Goal: Task Accomplishment & Management: Use online tool/utility

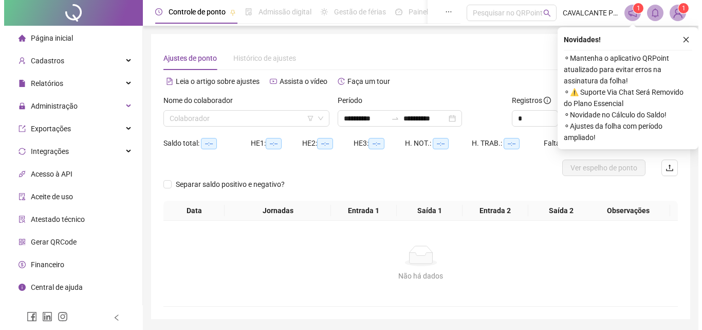
scroll to position [33, 0]
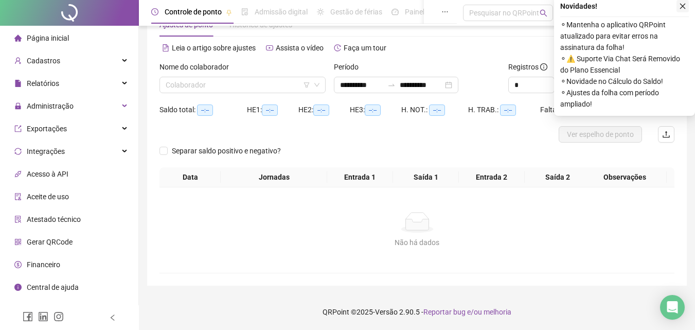
click at [683, 4] on icon "close" at bounding box center [682, 6] width 7 height 7
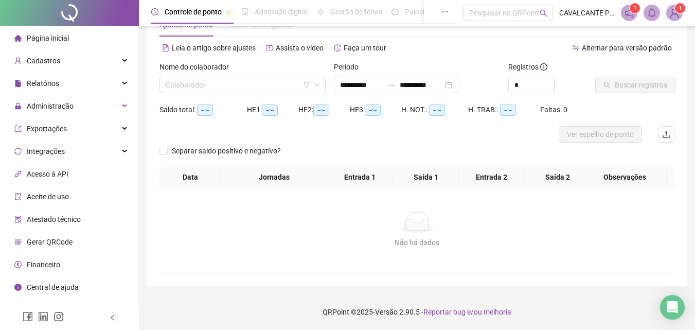
click at [677, 10] on sup "1" at bounding box center [680, 8] width 10 height 10
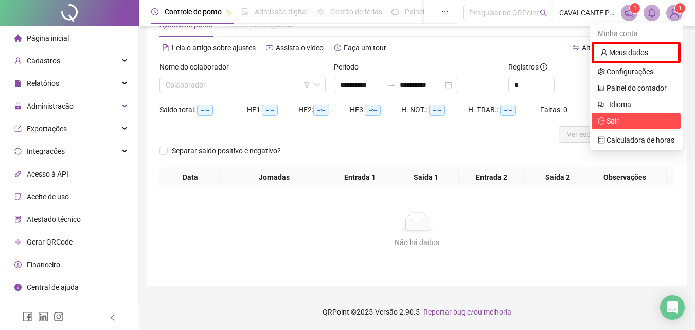
click at [604, 124] on span "Sair" at bounding box center [608, 121] width 21 height 8
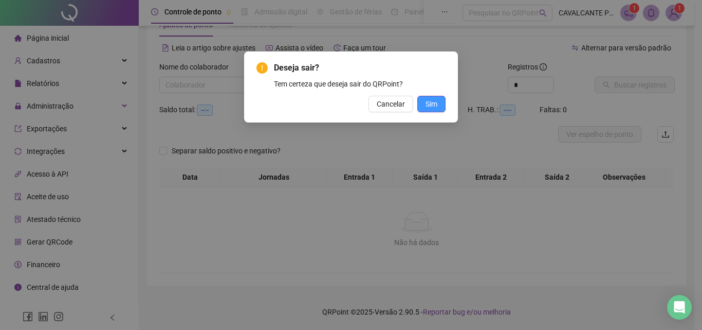
click at [428, 107] on span "Sim" at bounding box center [432, 103] width 12 height 11
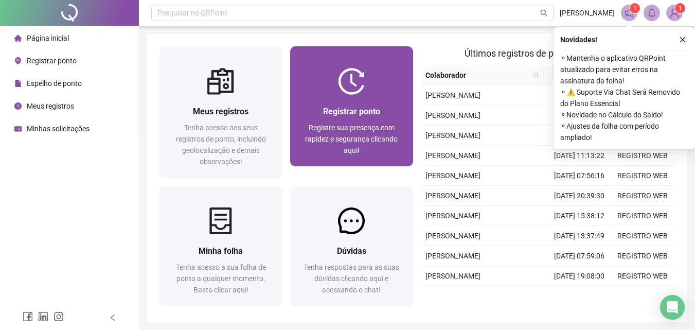
click at [380, 102] on div "Registrar ponto Registre sua presença com rapidez e segurança clicando aqui!" at bounding box center [351, 130] width 122 height 71
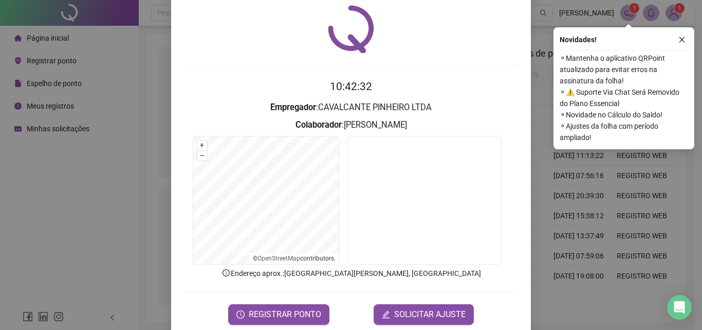
scroll to position [49, 0]
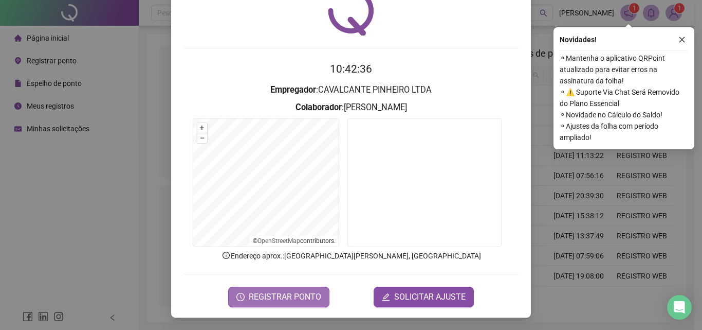
click at [281, 296] on span "REGISTRAR PONTO" at bounding box center [285, 297] width 73 height 12
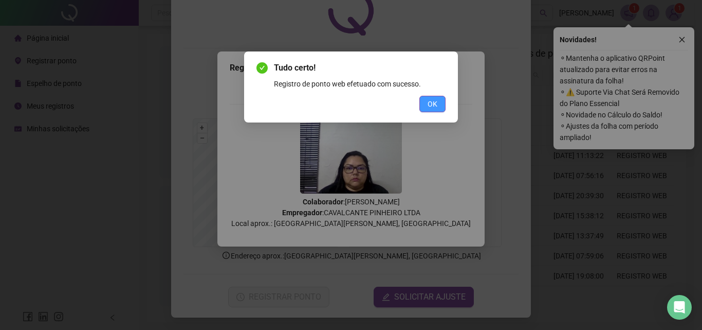
click at [429, 101] on span "OK" at bounding box center [433, 103] width 10 height 11
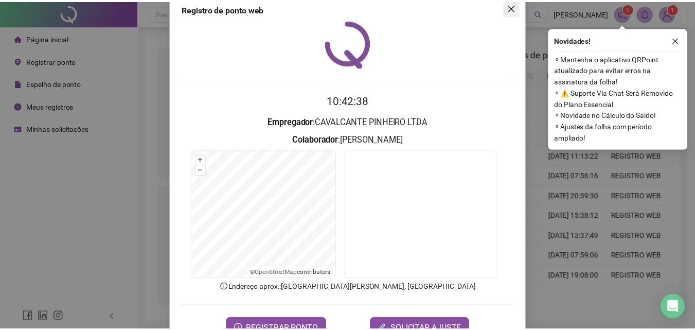
scroll to position [0, 0]
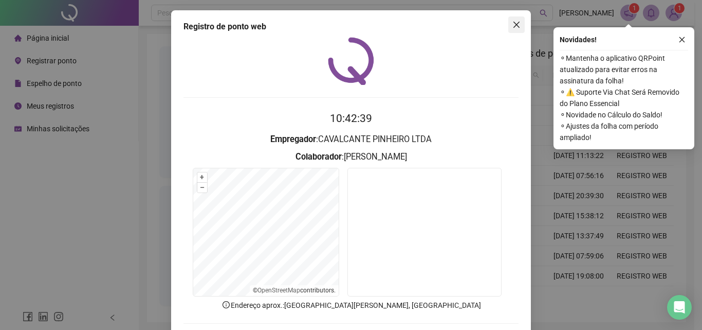
drag, startPoint x: 516, startPoint y: 25, endPoint x: 543, endPoint y: 23, distance: 26.8
click at [515, 24] on icon "close" at bounding box center [517, 25] width 8 height 8
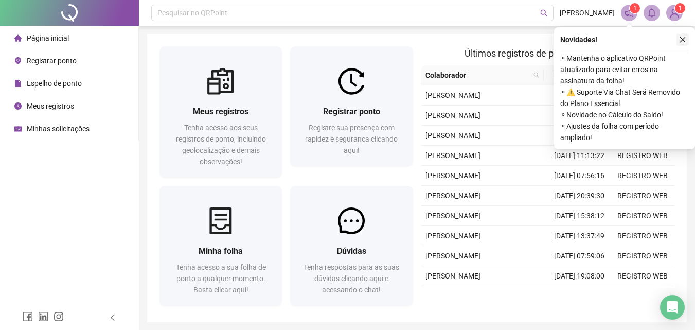
click at [684, 40] on icon "close" at bounding box center [682, 39] width 7 height 7
